Goal: Task Accomplishment & Management: Manage account settings

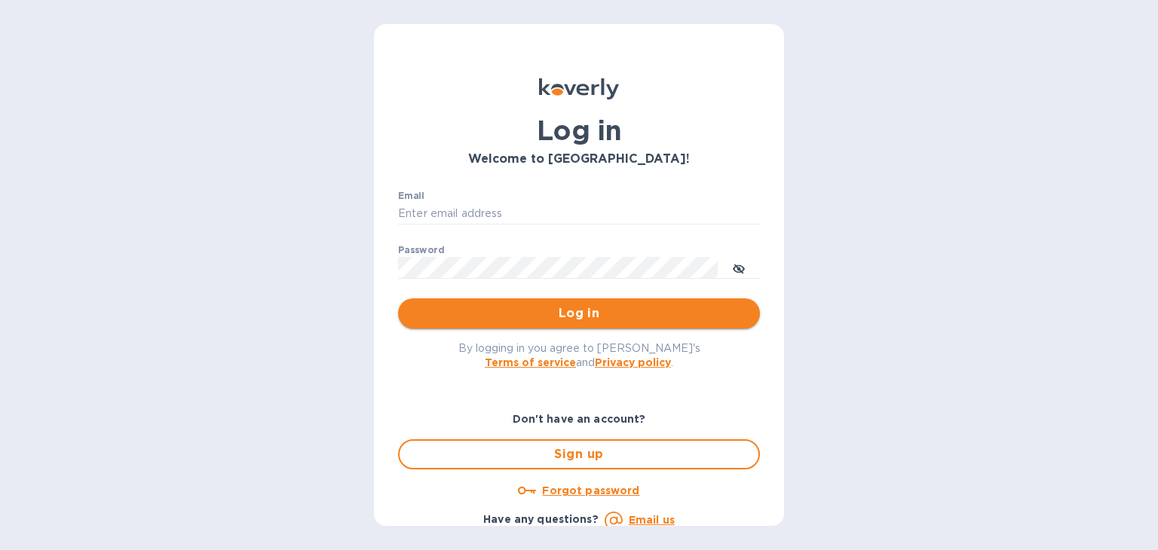
type input "[PERSON_NAME][EMAIL_ADDRESS][DOMAIN_NAME]"
click at [592, 302] on button "Log in" at bounding box center [579, 313] width 362 height 30
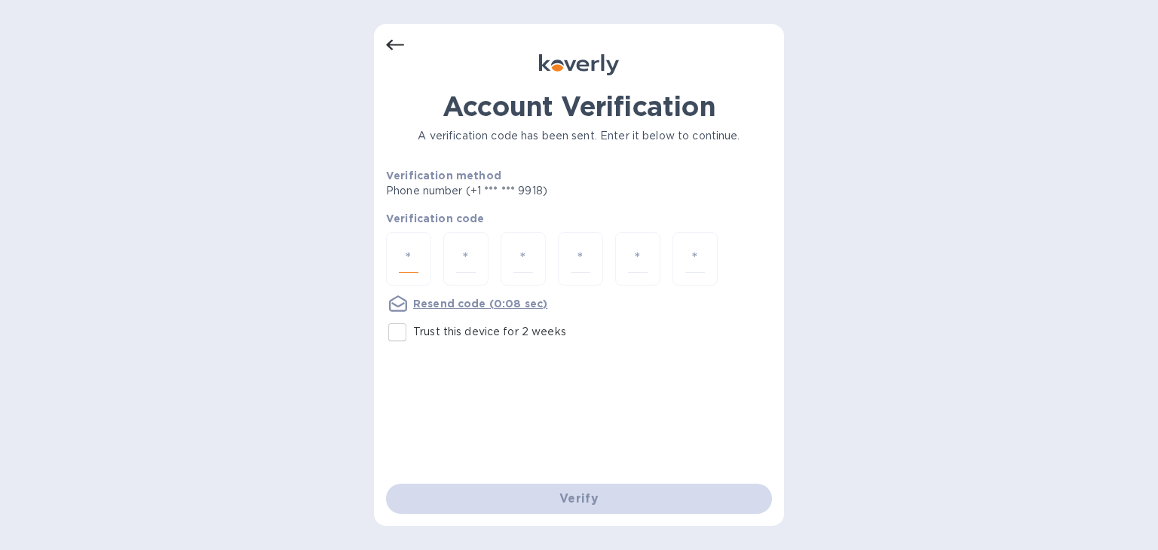
click at [407, 255] on input "number" at bounding box center [409, 259] width 20 height 28
type input "9"
type input "4"
type input "6"
type input "1"
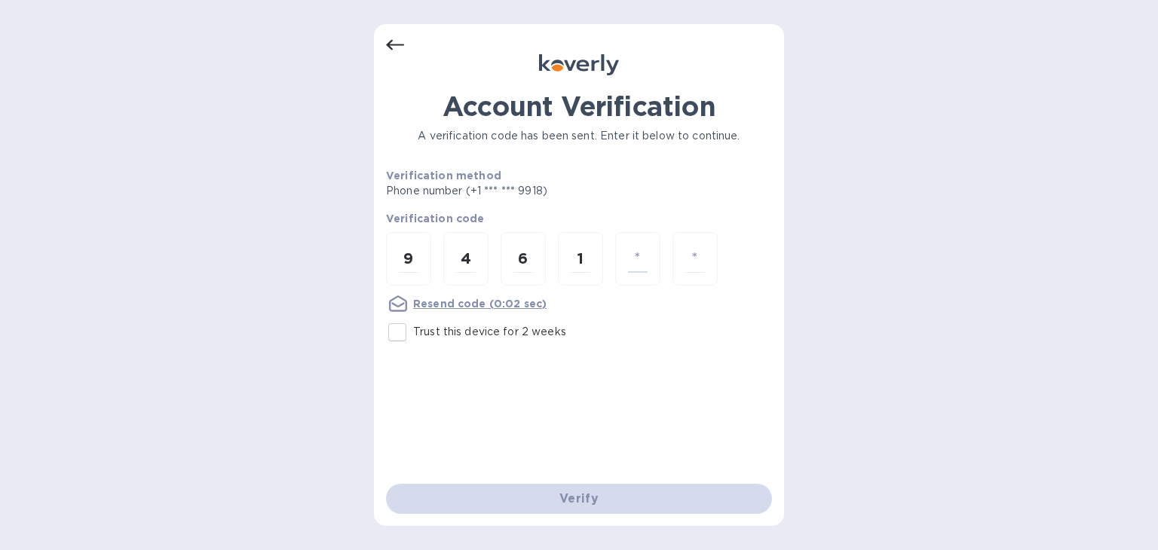
type input "1"
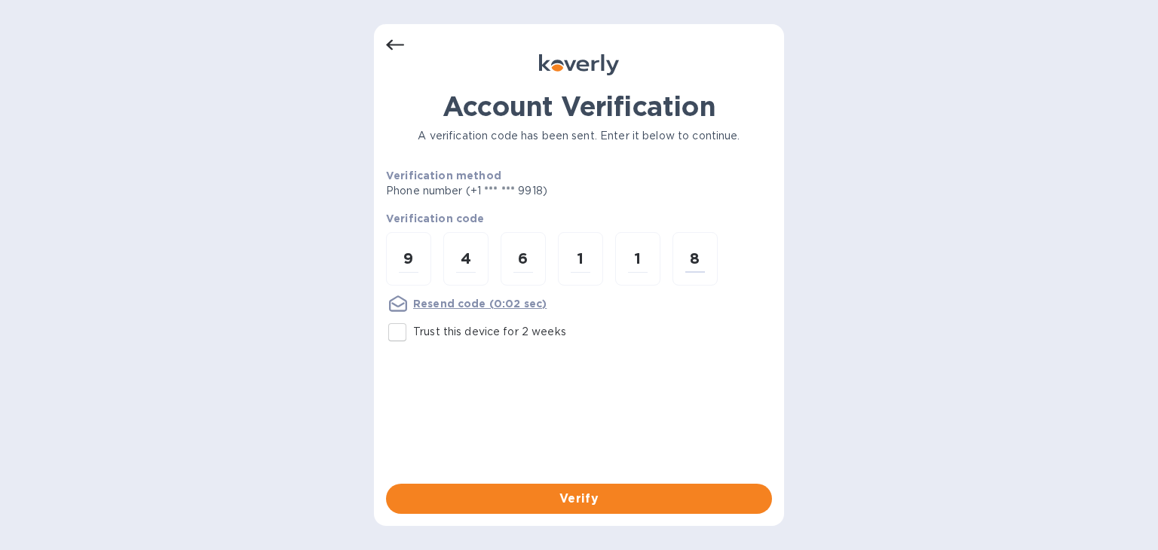
type input "8"
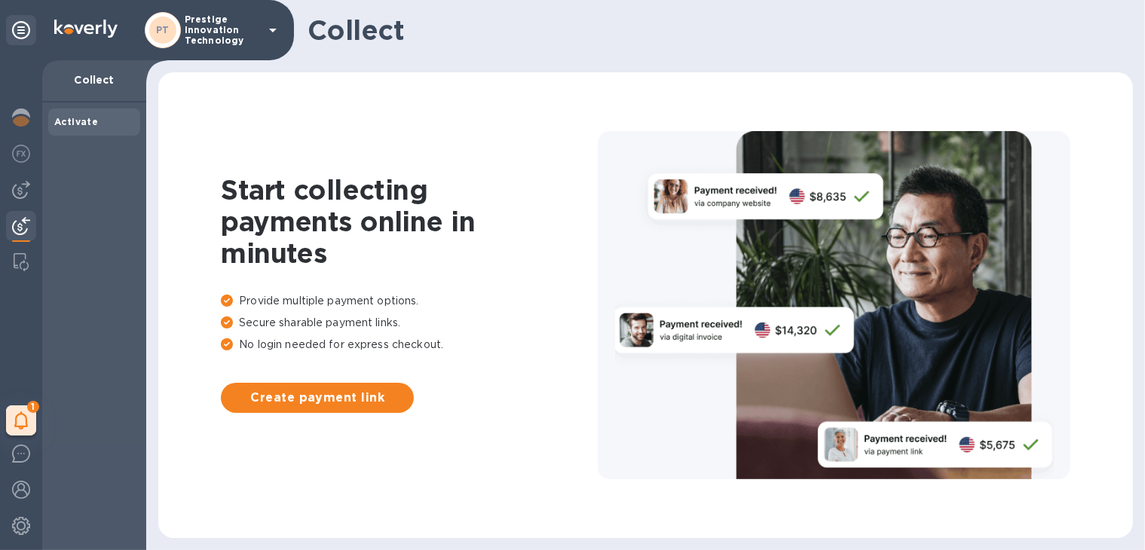
click at [81, 124] on b "Activate" at bounding box center [76, 121] width 44 height 11
click at [71, 120] on b "Activate" at bounding box center [76, 121] width 44 height 11
click at [27, 417] on div "1" at bounding box center [21, 421] width 30 height 30
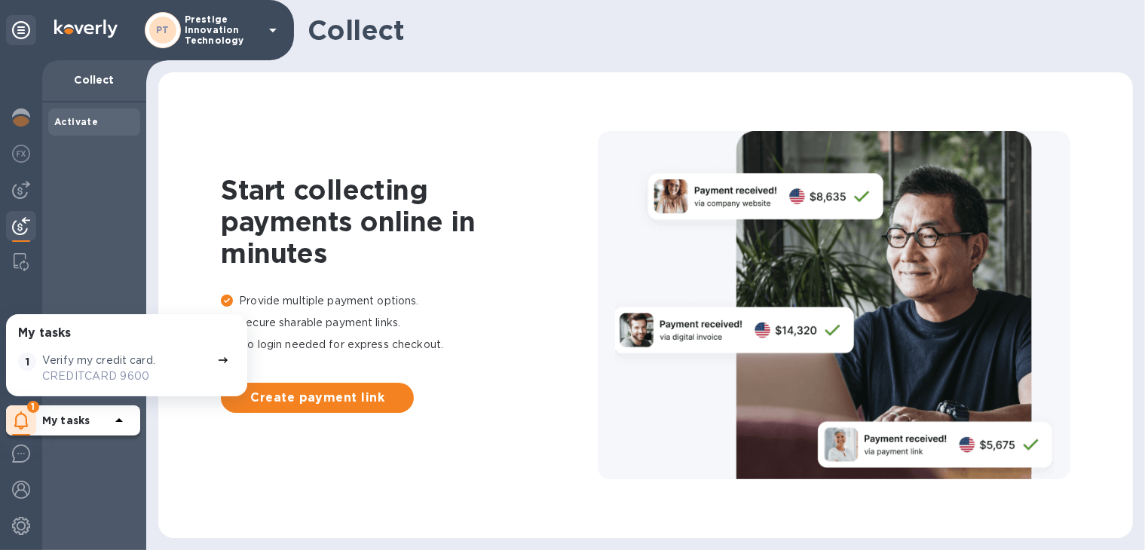
click at [93, 362] on p "Verify my credit card." at bounding box center [98, 361] width 113 height 16
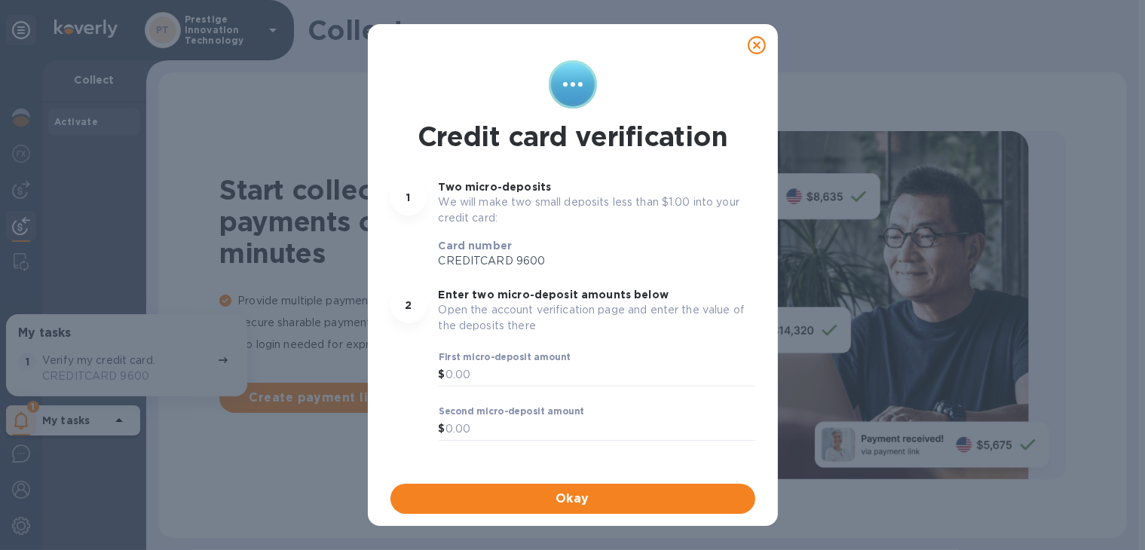
drag, startPoint x: 759, startPoint y: 50, endPoint x: 765, endPoint y: 32, distance: 19.1
click at [760, 50] on icon at bounding box center [757, 45] width 18 height 18
